Goal: Task Accomplishment & Management: Use online tool/utility

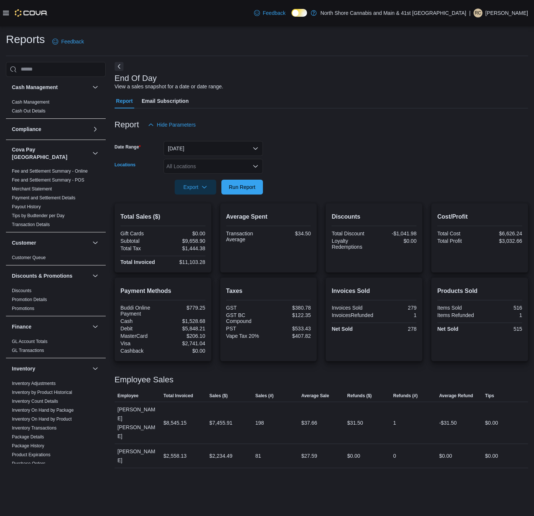
drag, startPoint x: 229, startPoint y: 167, endPoint x: 134, endPoint y: 116, distance: 108.4
click at [229, 166] on div "All Locations" at bounding box center [213, 166] width 99 height 15
click at [121, 64] on button "Next" at bounding box center [119, 66] width 9 height 9
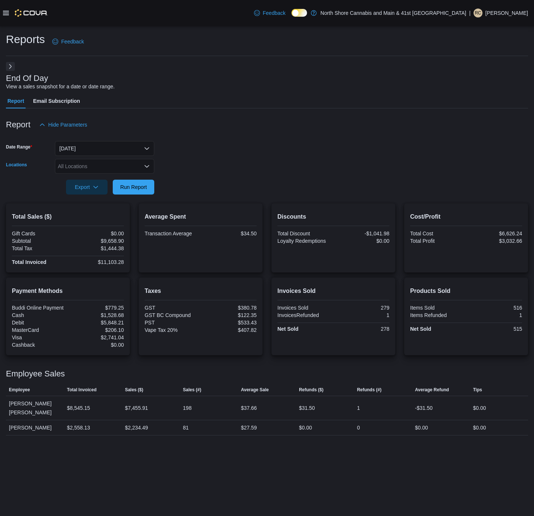
click at [144, 167] on icon "Open list of options" at bounding box center [147, 166] width 6 height 6
click at [136, 197] on div "[STREET_ADDRESS]" at bounding box center [104, 199] width 91 height 7
click at [168, 193] on form "Date Range [DATE] Locations [STREET_ADDRESS] Export Run Report" at bounding box center [267, 163] width 523 height 62
click at [143, 186] on span "Run Report" at bounding box center [133, 186] width 27 height 7
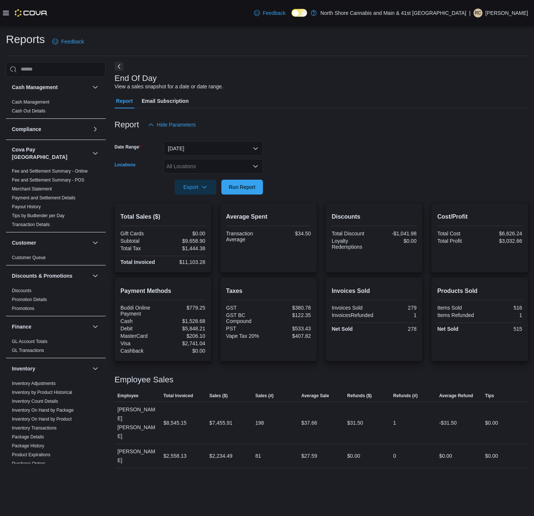
click at [213, 164] on div "All Locations" at bounding box center [213, 166] width 99 height 15
click at [220, 201] on div "[STREET_ADDRESS]" at bounding box center [213, 199] width 91 height 7
click at [301, 187] on form "Date Range [DATE] Locations [STREET_ADDRESS] Selected. [STREET_ADDRESS].. Press…" at bounding box center [322, 163] width 414 height 62
click at [265, 183] on form "Date Range [DATE] Locations [STREET_ADDRESS] Export Run Report" at bounding box center [322, 163] width 414 height 62
click at [251, 183] on span "Run Report" at bounding box center [242, 186] width 33 height 15
